Goal: Use online tool/utility: Use online tool/utility

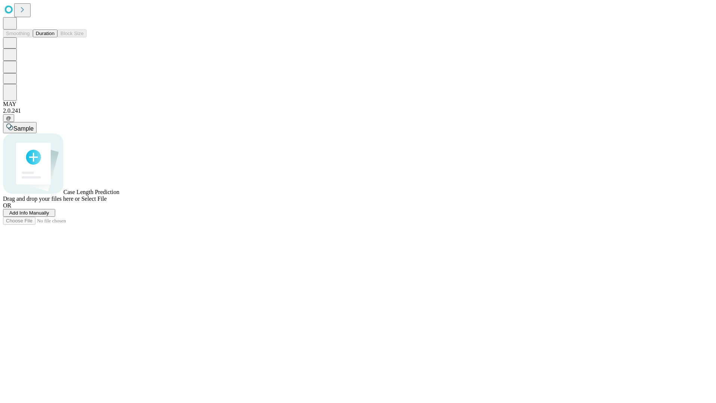
click at [54, 37] on button "Duration" at bounding box center [45, 33] width 25 height 8
click at [34, 125] on span "Sample" at bounding box center [23, 128] width 20 height 6
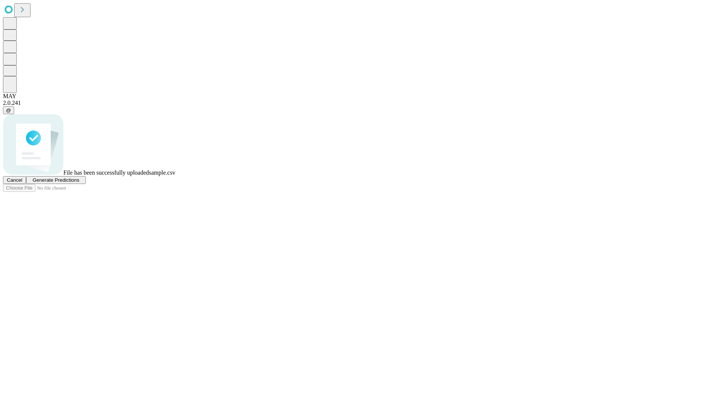
click at [79, 183] on span "Generate Predictions" at bounding box center [55, 180] width 47 height 6
